Goal: Transaction & Acquisition: Purchase product/service

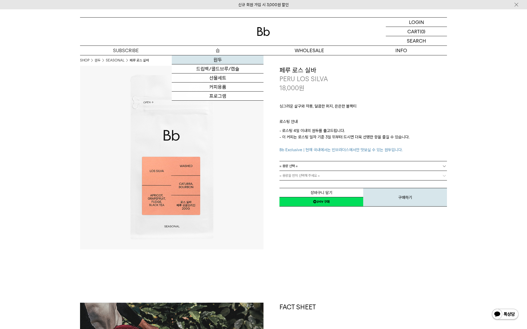
click at [213, 60] on link "원두" at bounding box center [218, 59] width 92 height 9
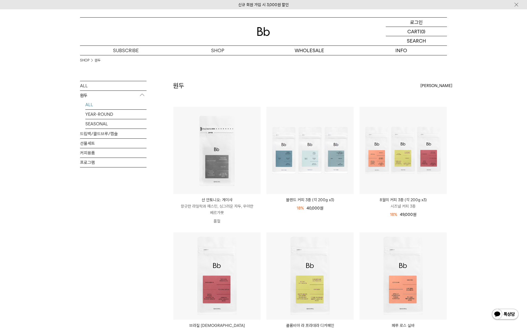
click at [419, 22] on p "로그인" at bounding box center [416, 22] width 13 height 9
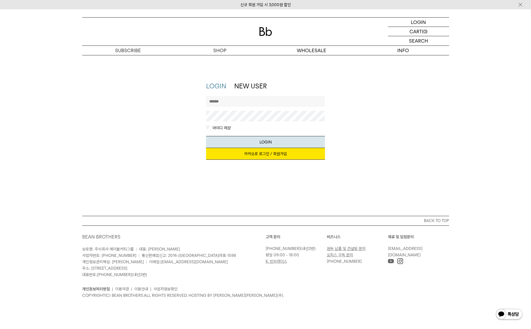
click at [263, 158] on link "카카오로 로그인 / 회원가입" at bounding box center [265, 154] width 119 height 12
